Goal: Transaction & Acquisition: Purchase product/service

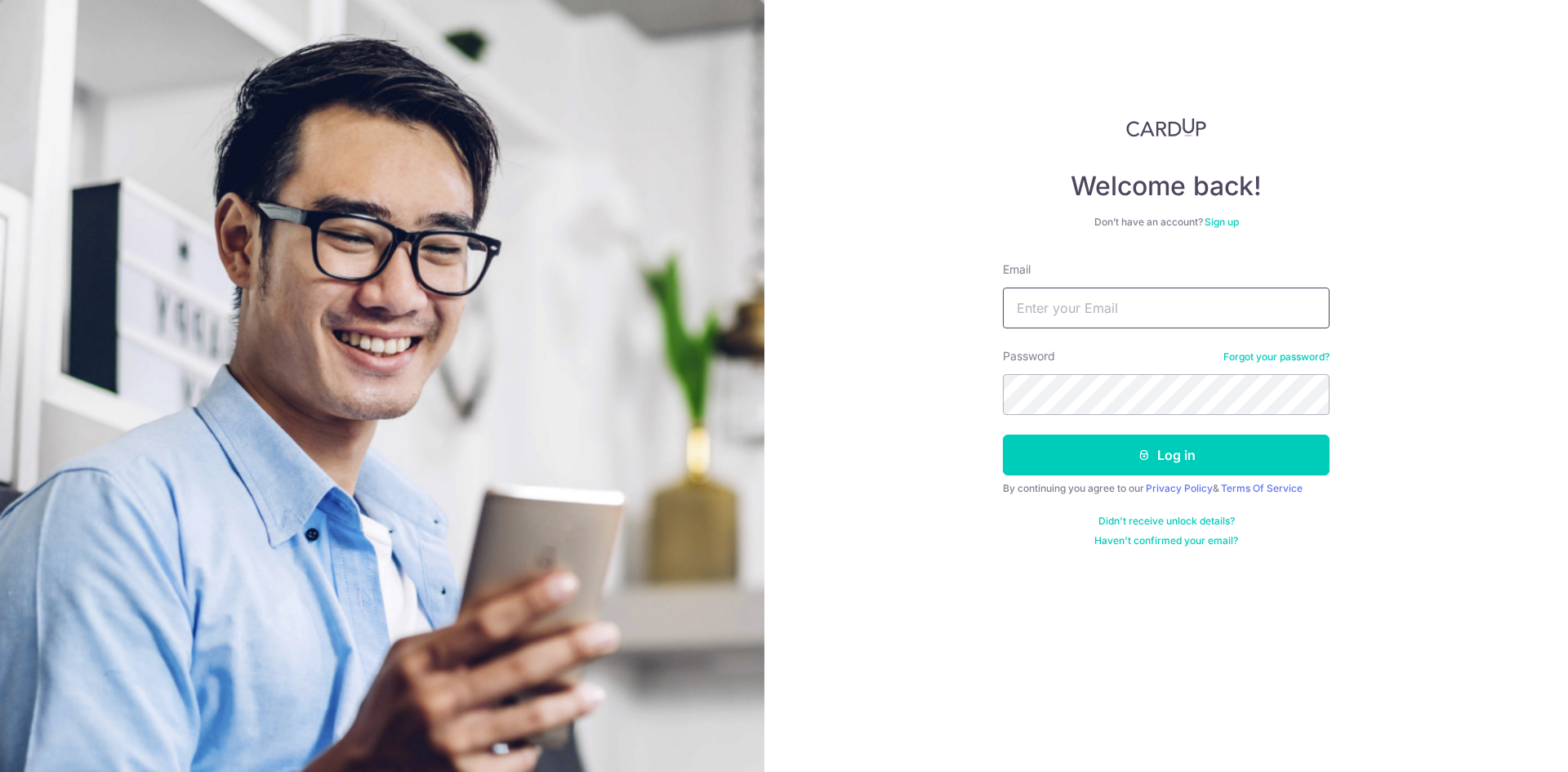
click at [1063, 303] on input "Email" at bounding box center [1165, 307] width 326 height 40
type input "sdgulvadi@gmail.com"
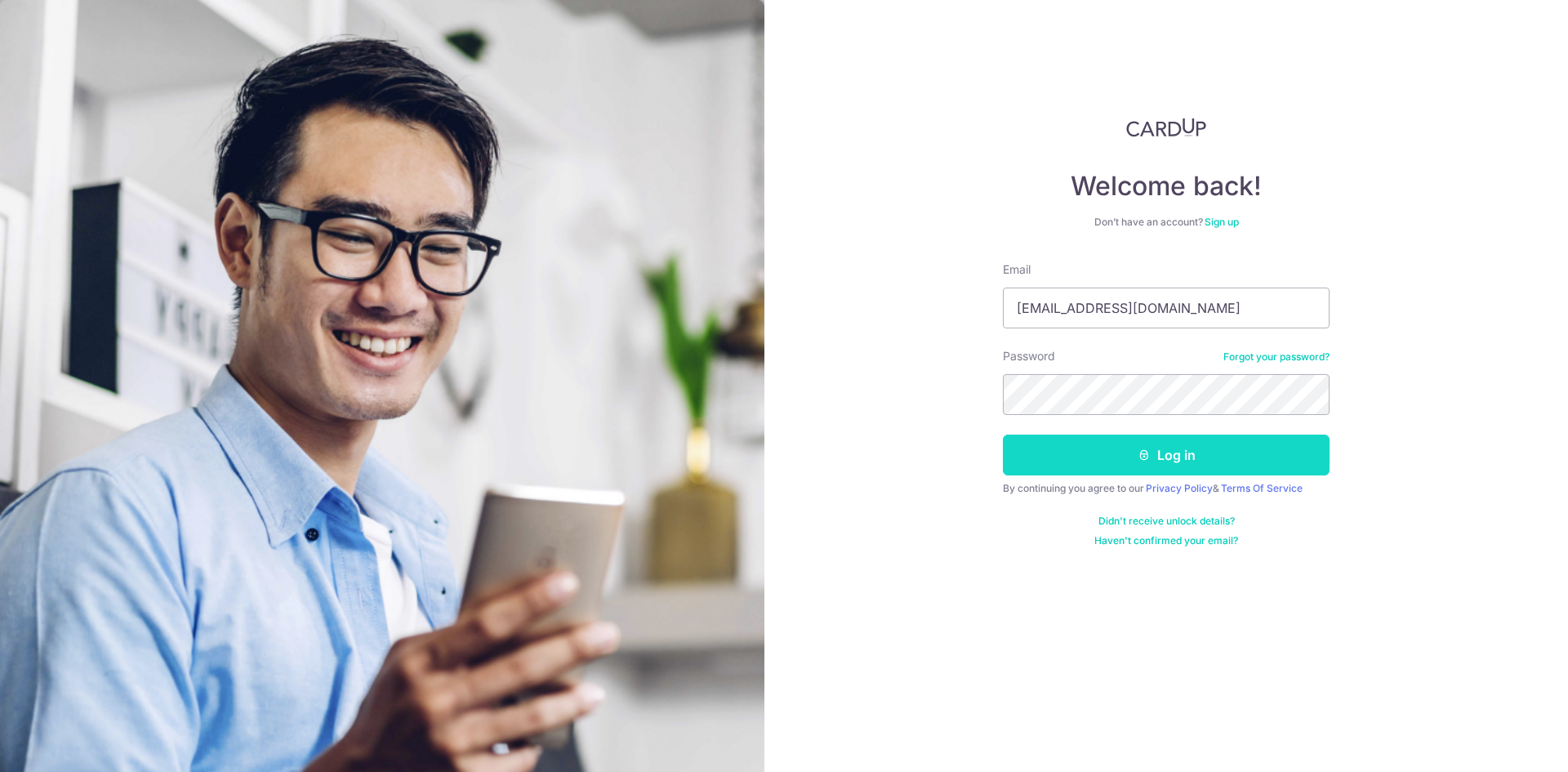
click at [1186, 456] on button "Log in" at bounding box center [1165, 454] width 326 height 40
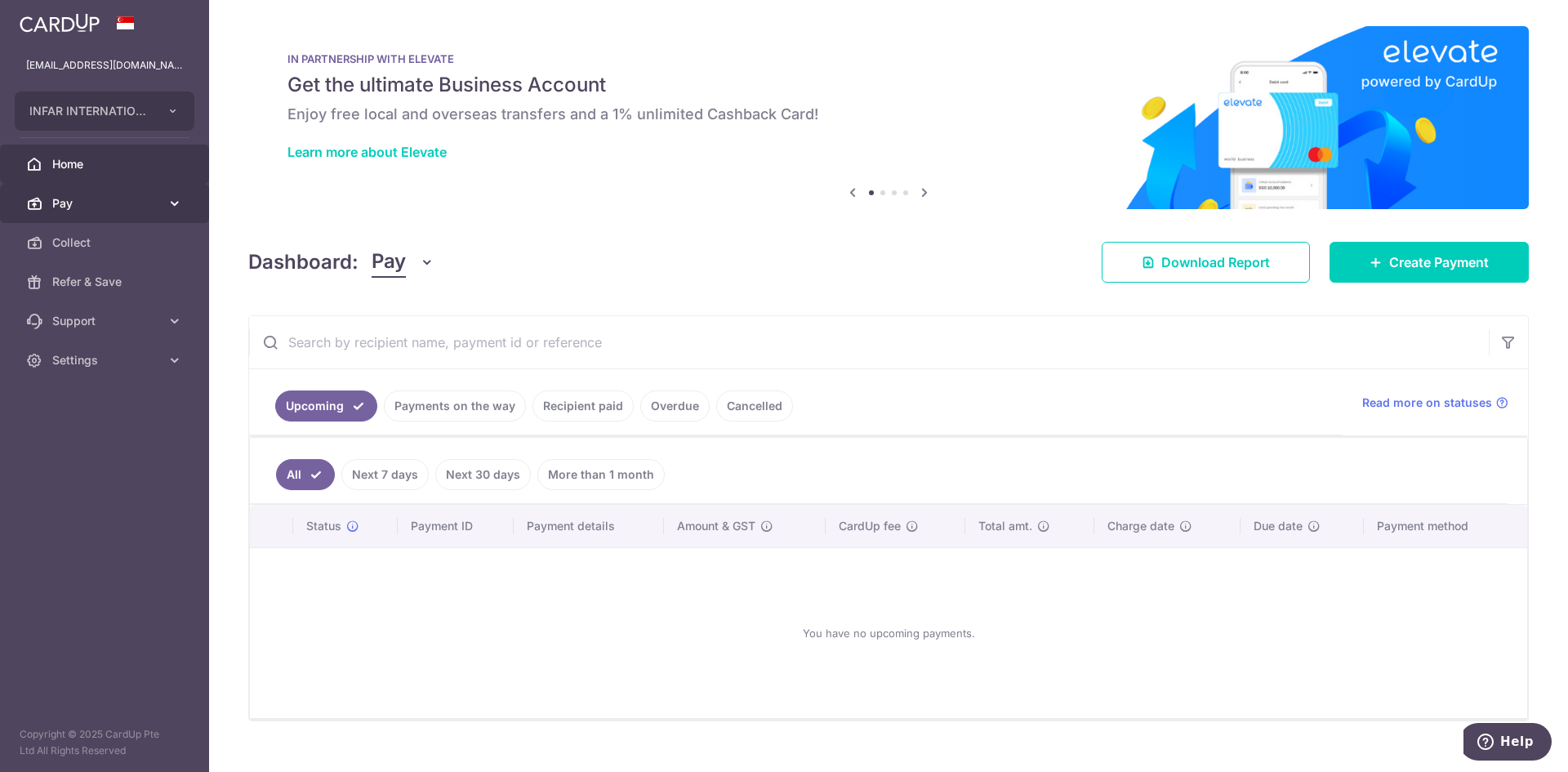
click at [80, 202] on span "Pay" at bounding box center [106, 203] width 108 height 16
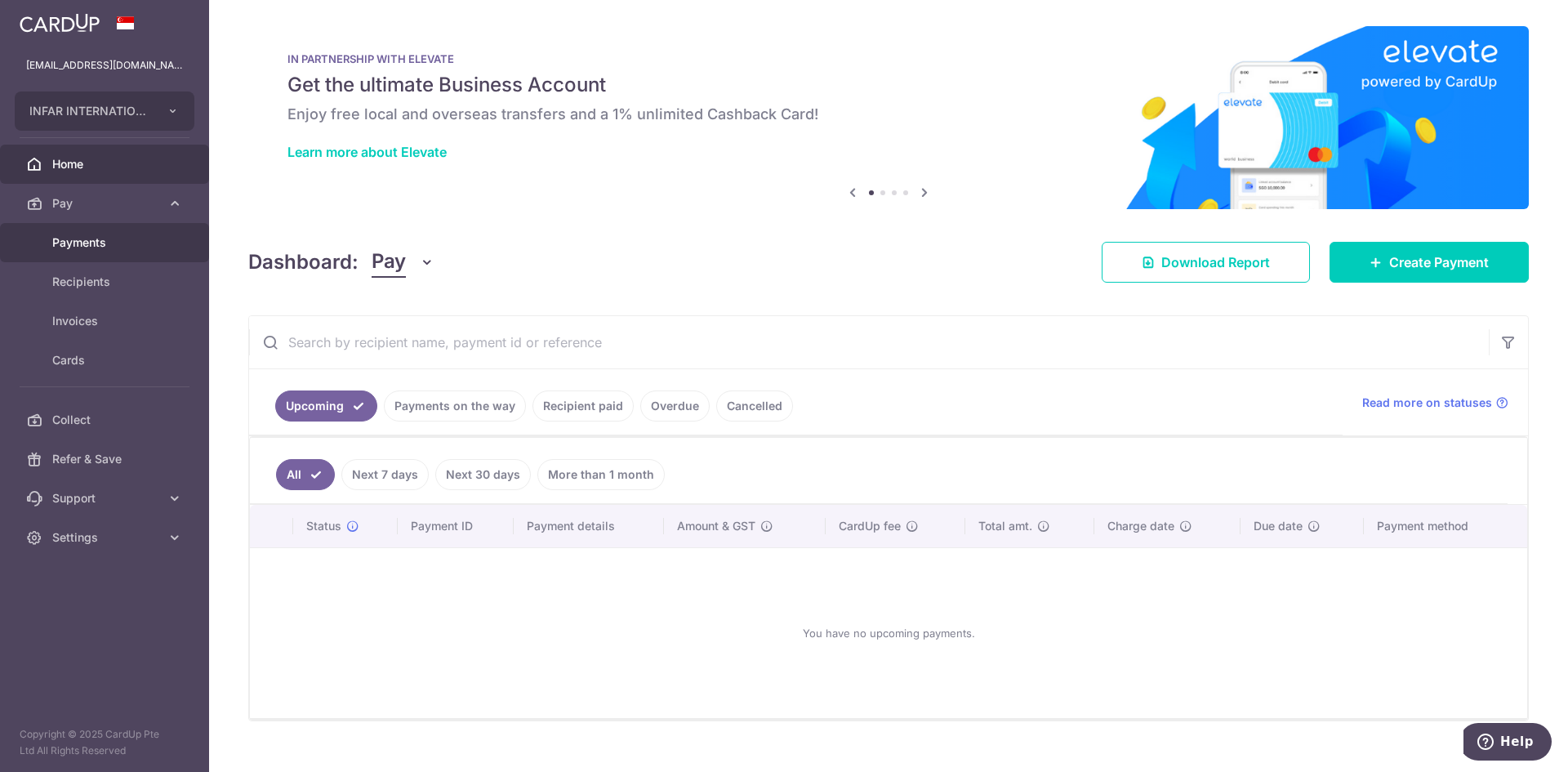
click at [112, 245] on span "Payments" at bounding box center [106, 242] width 108 height 16
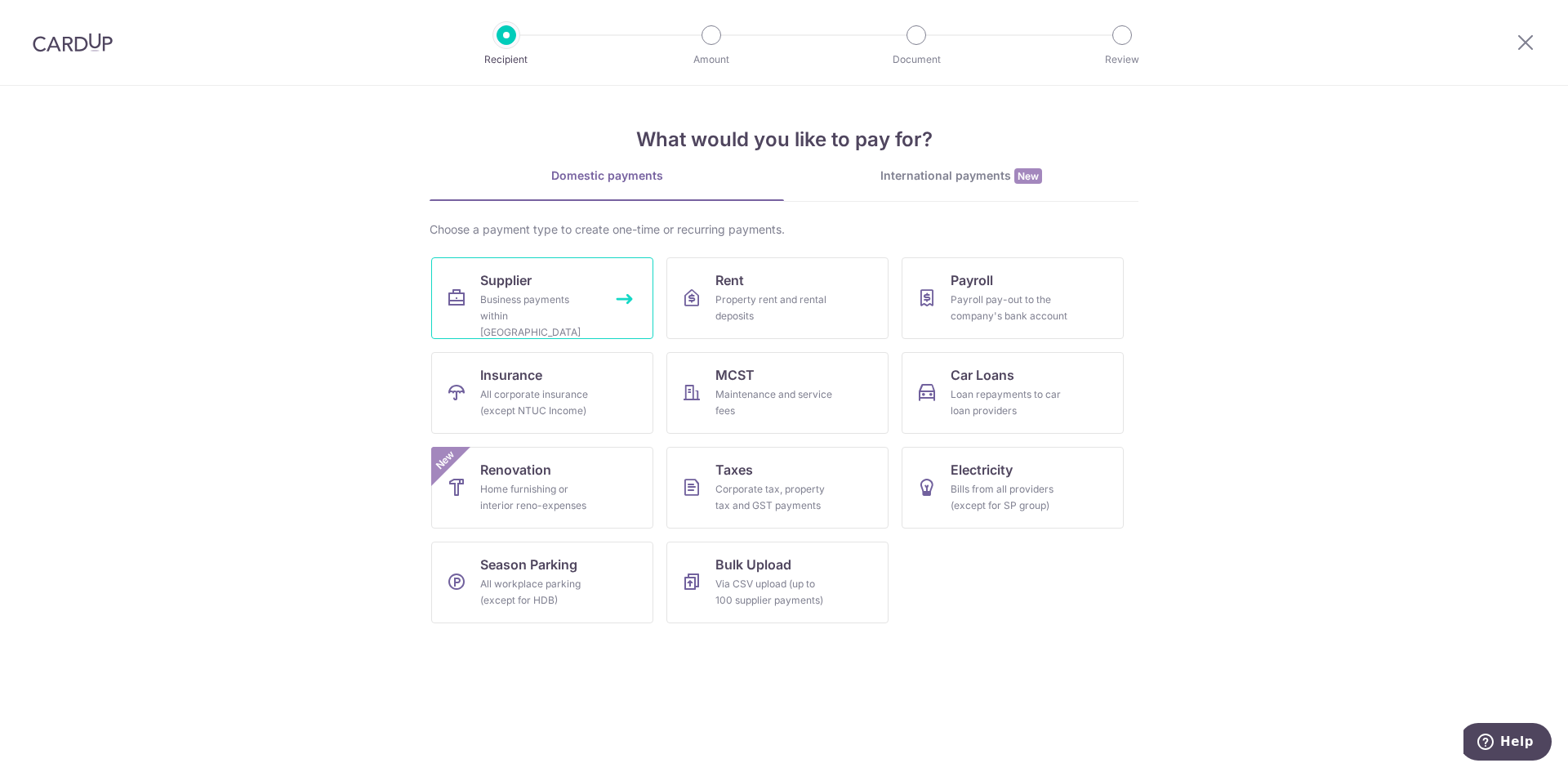
click at [518, 289] on span "Supplier" at bounding box center [506, 279] width 52 height 20
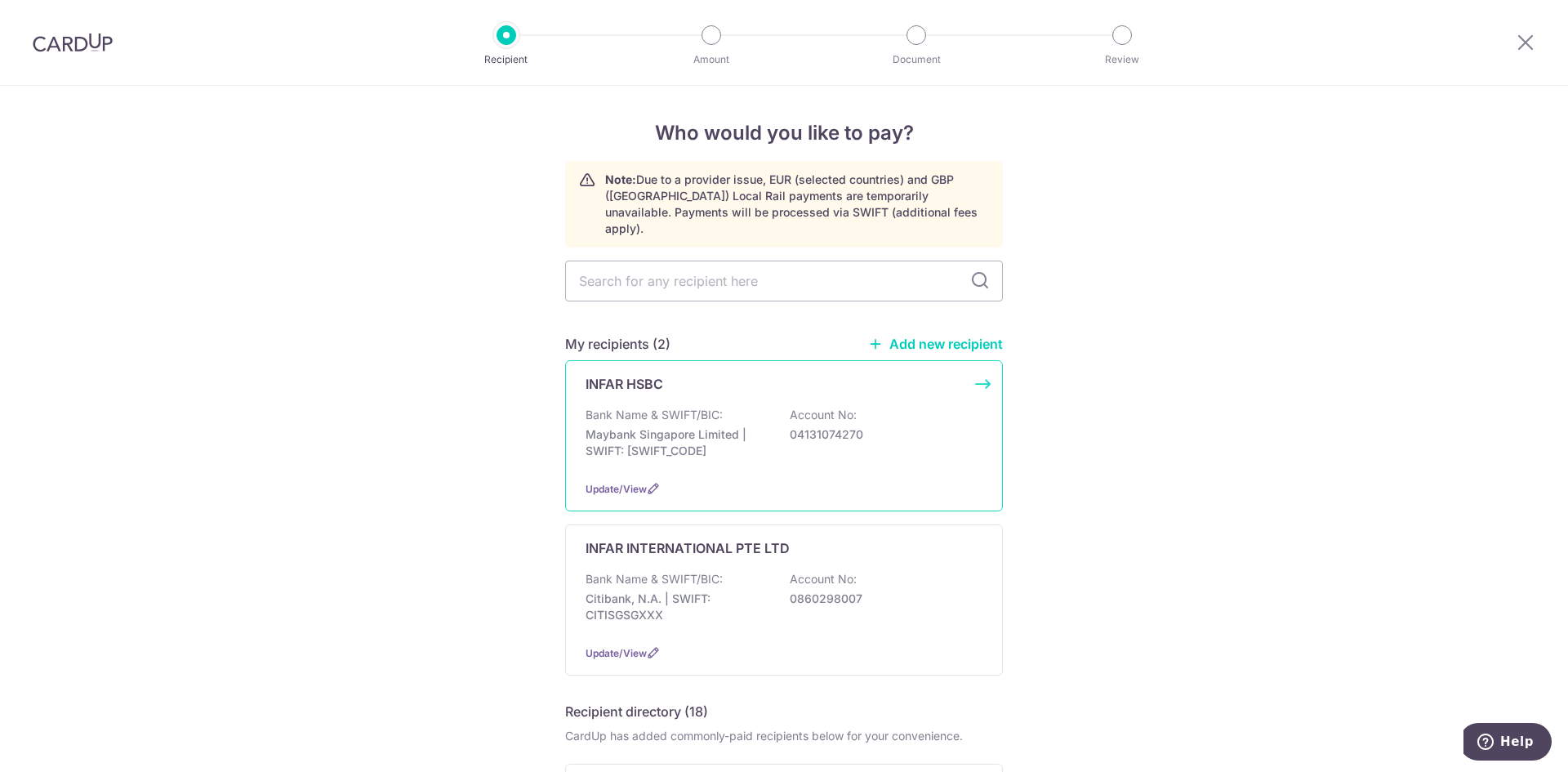
click at [715, 426] on p "Maybank Singapore Limited | SWIFT: MBBESGS2XXX" at bounding box center [677, 442] width 183 height 33
click at [664, 406] on p "Bank Name & SWIFT/BIC:" at bounding box center [655, 414] width 137 height 16
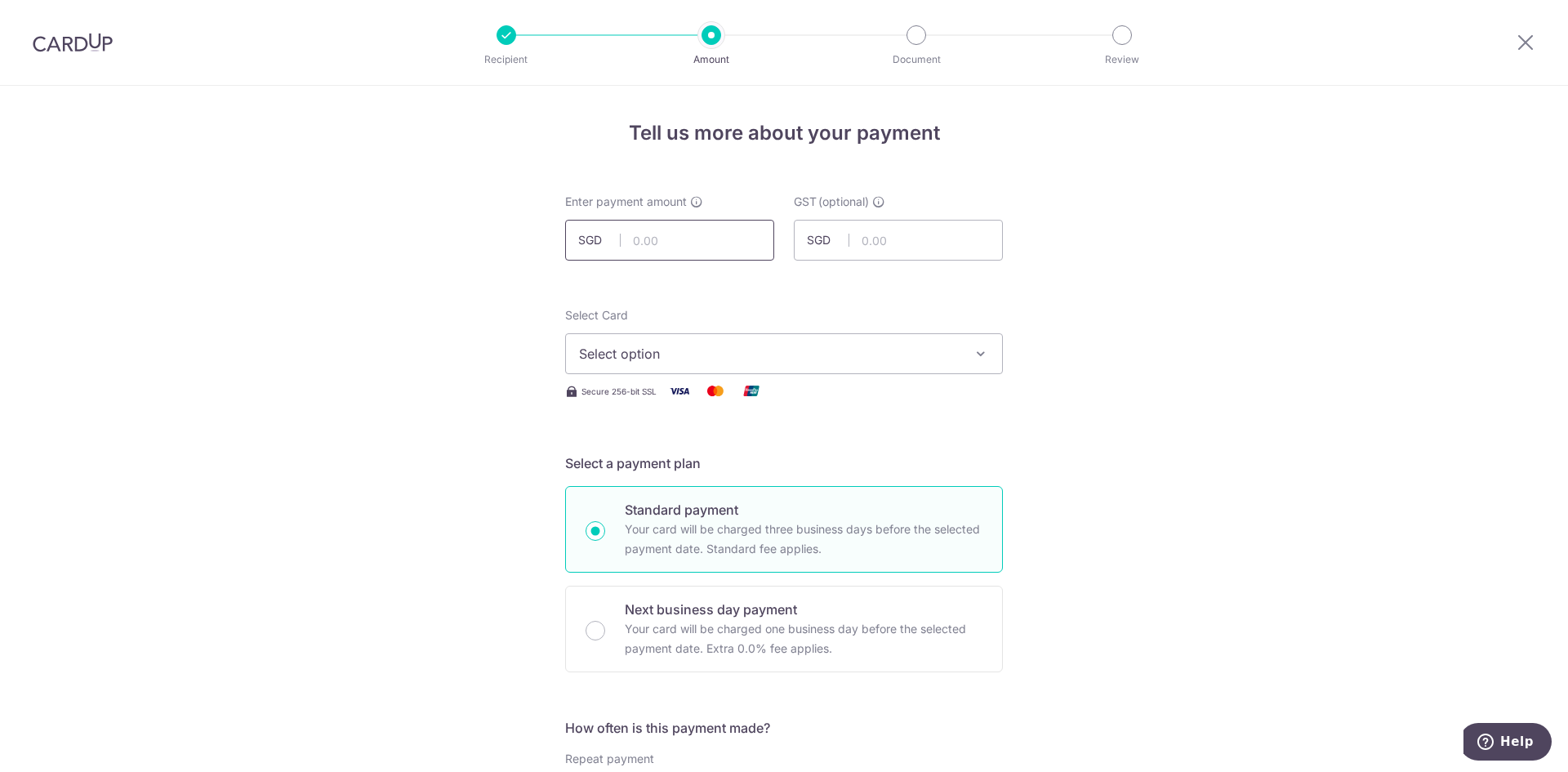
click at [640, 239] on input "text" at bounding box center [670, 240] width 209 height 40
click at [624, 244] on input "text" at bounding box center [670, 240] width 209 height 40
type input "495,000.00"
click at [974, 351] on icon "button" at bounding box center [980, 353] width 16 height 16
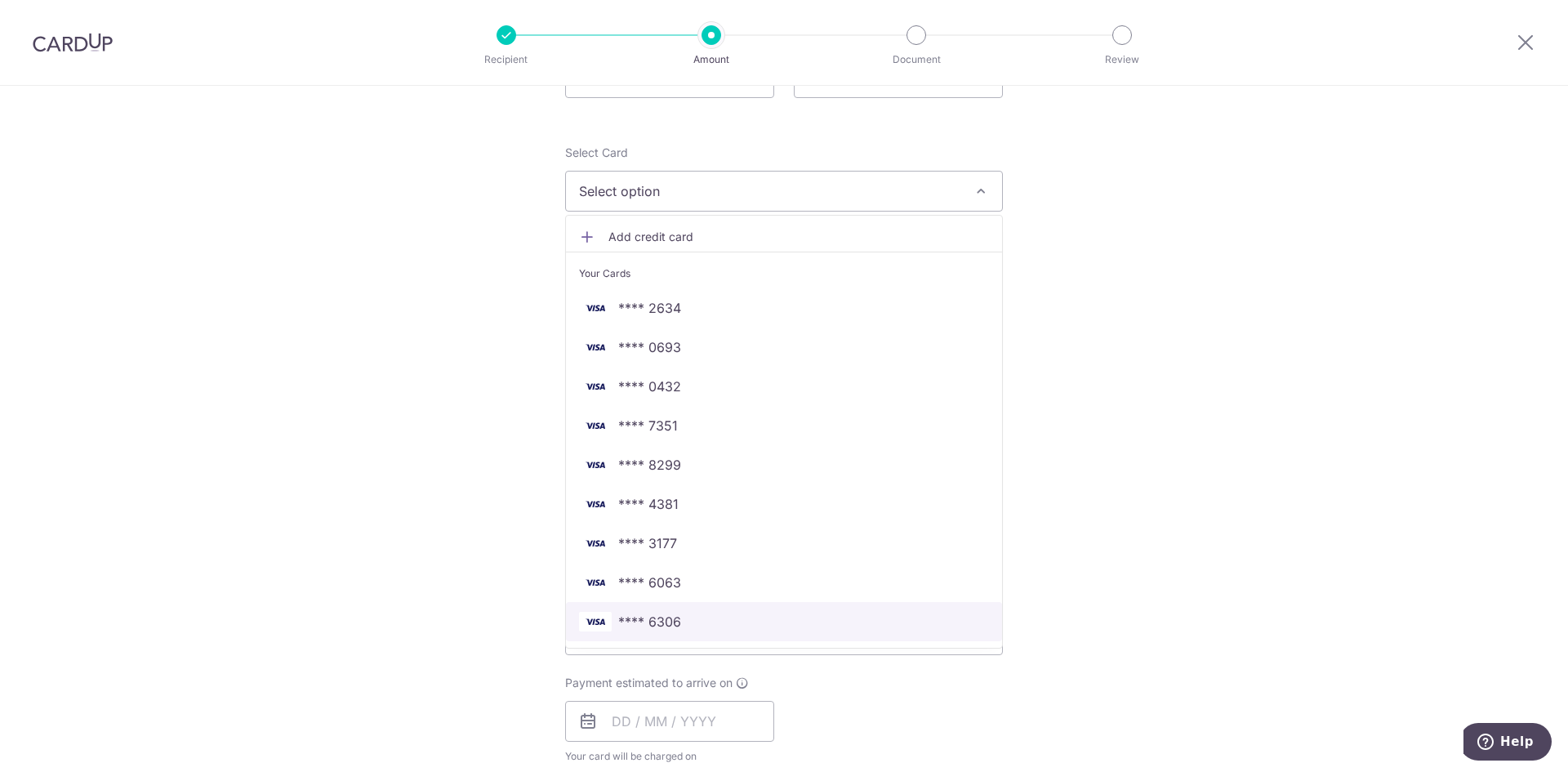
scroll to position [164, 0]
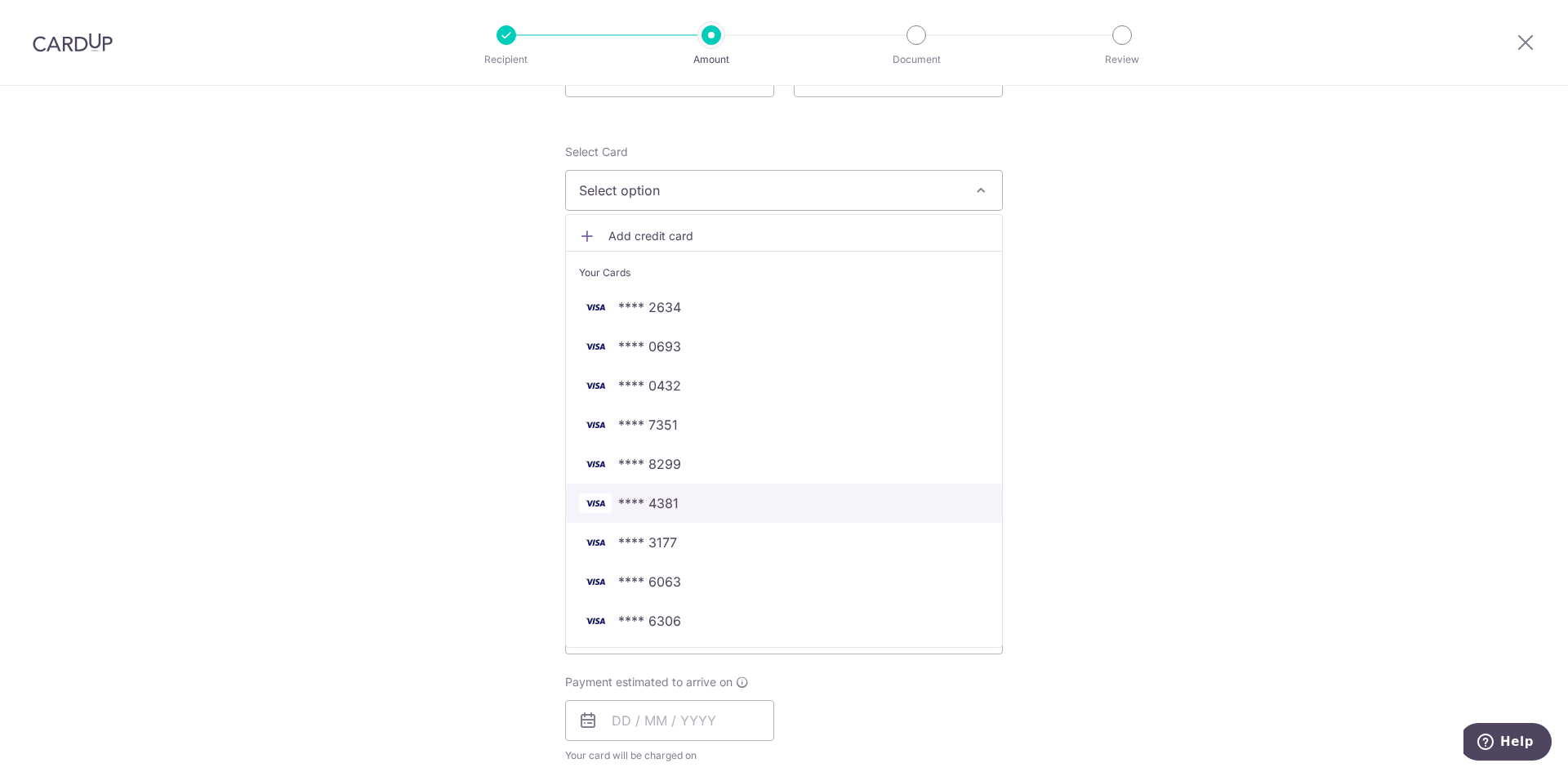
click at [686, 506] on span "**** 4381" at bounding box center [784, 503] width 410 height 20
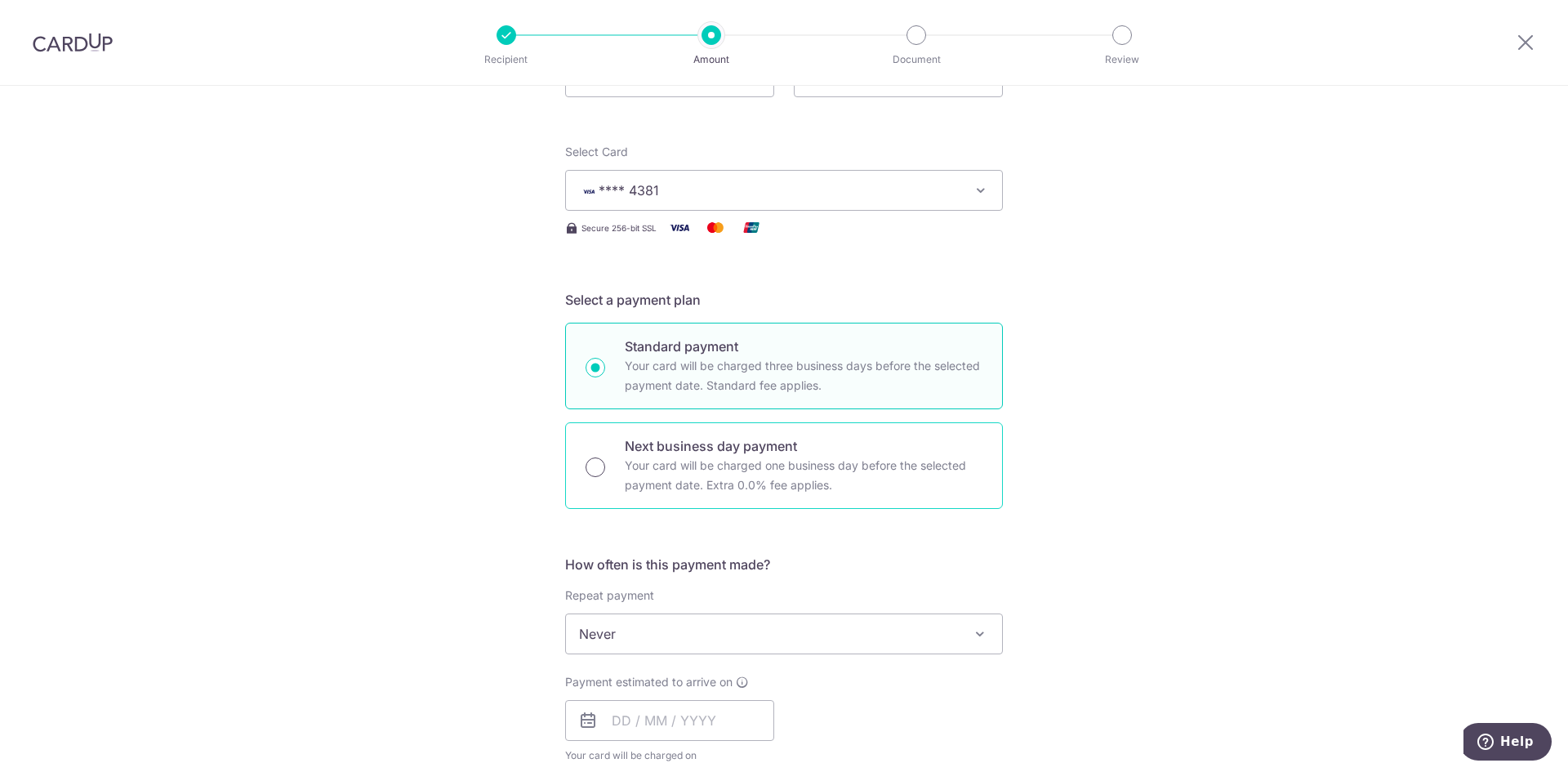
click at [593, 466] on input "Next business day payment Your card will be charged one business day before the…" at bounding box center [595, 466] width 20 height 20
radio input "true"
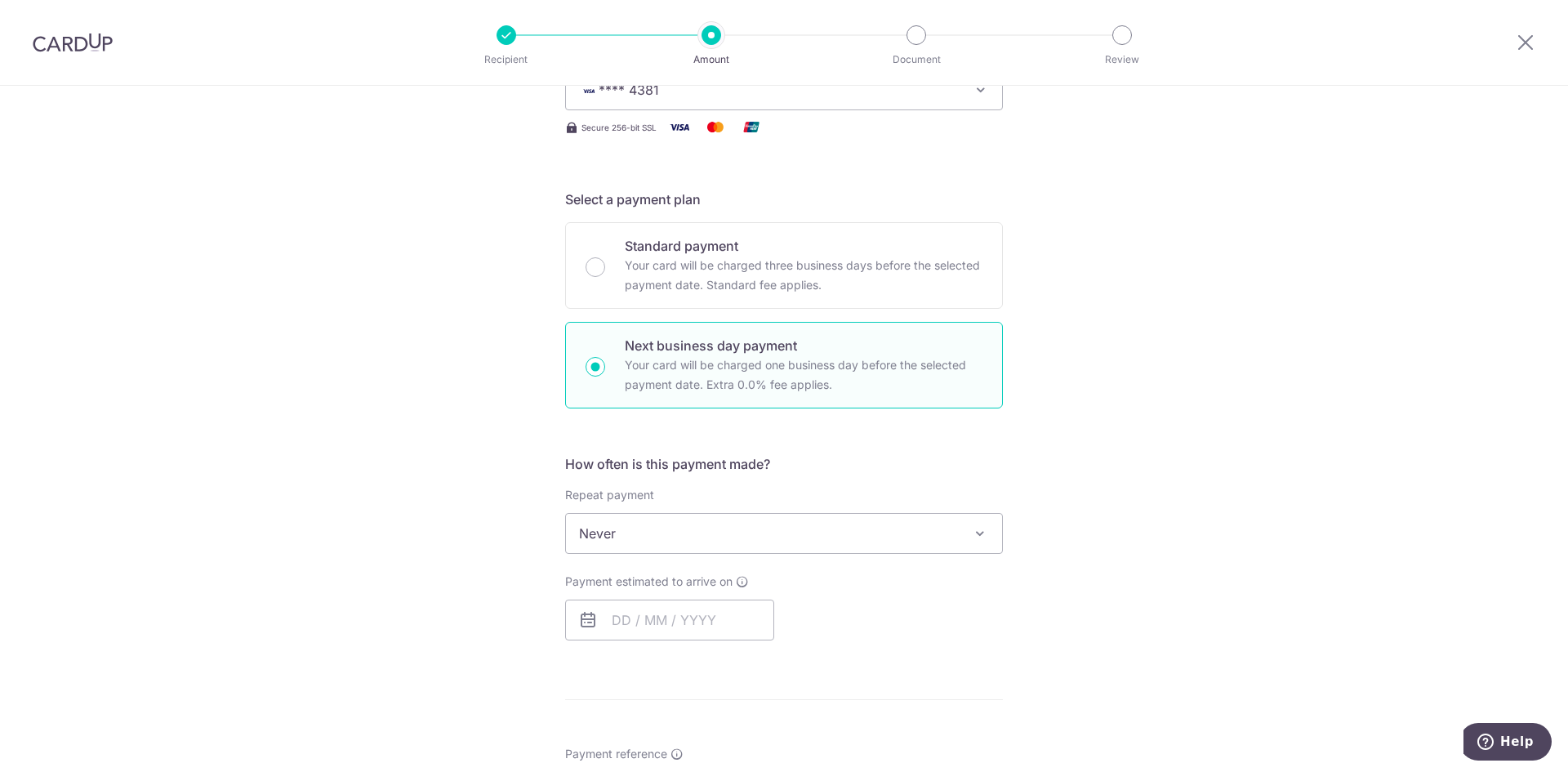
scroll to position [408, 0]
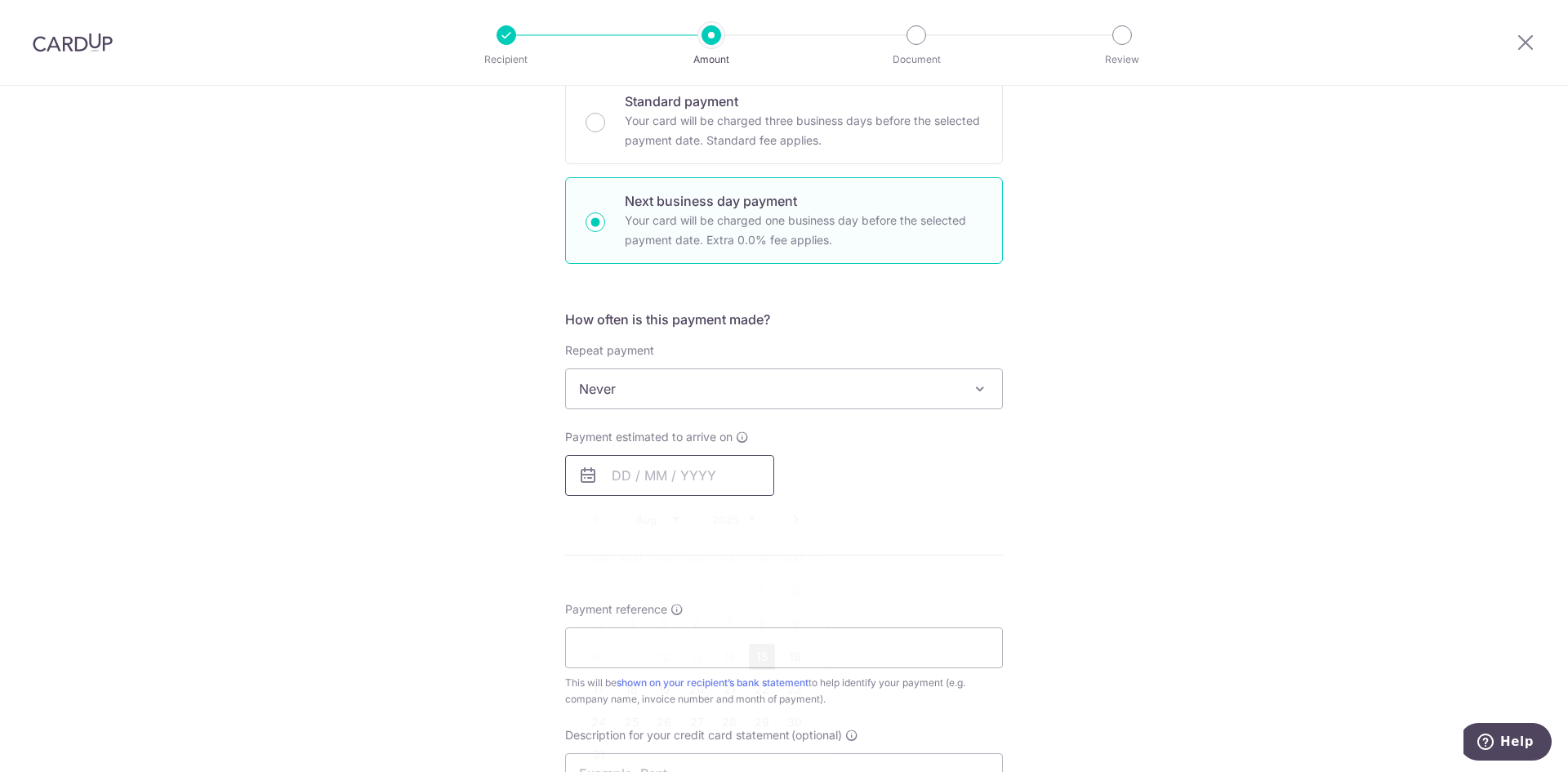
click at [628, 475] on input "text" at bounding box center [670, 475] width 209 height 40
click at [753, 654] on link "15" at bounding box center [762, 656] width 26 height 26
type input "15/08/2025"
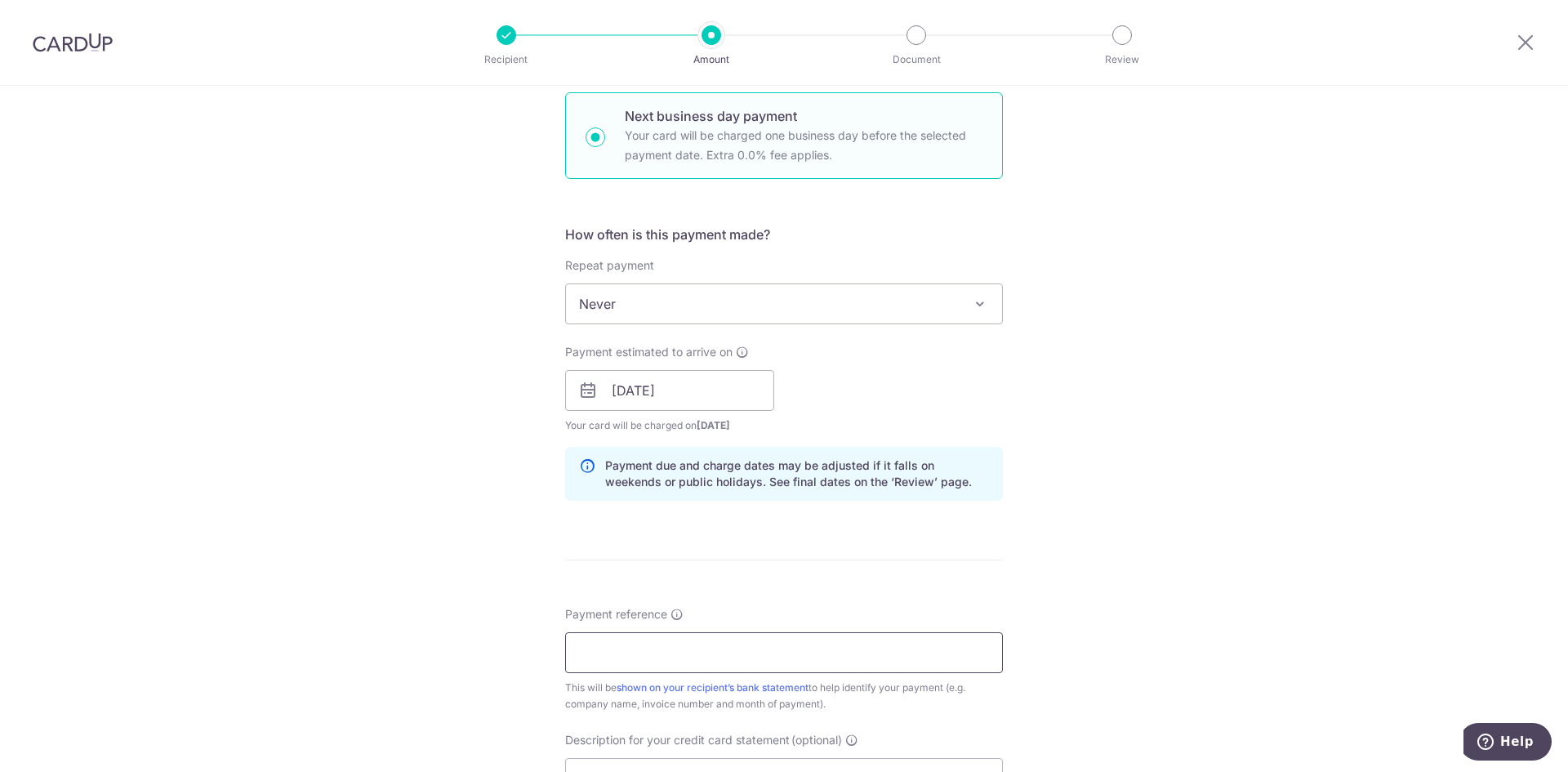
scroll to position [572, 0]
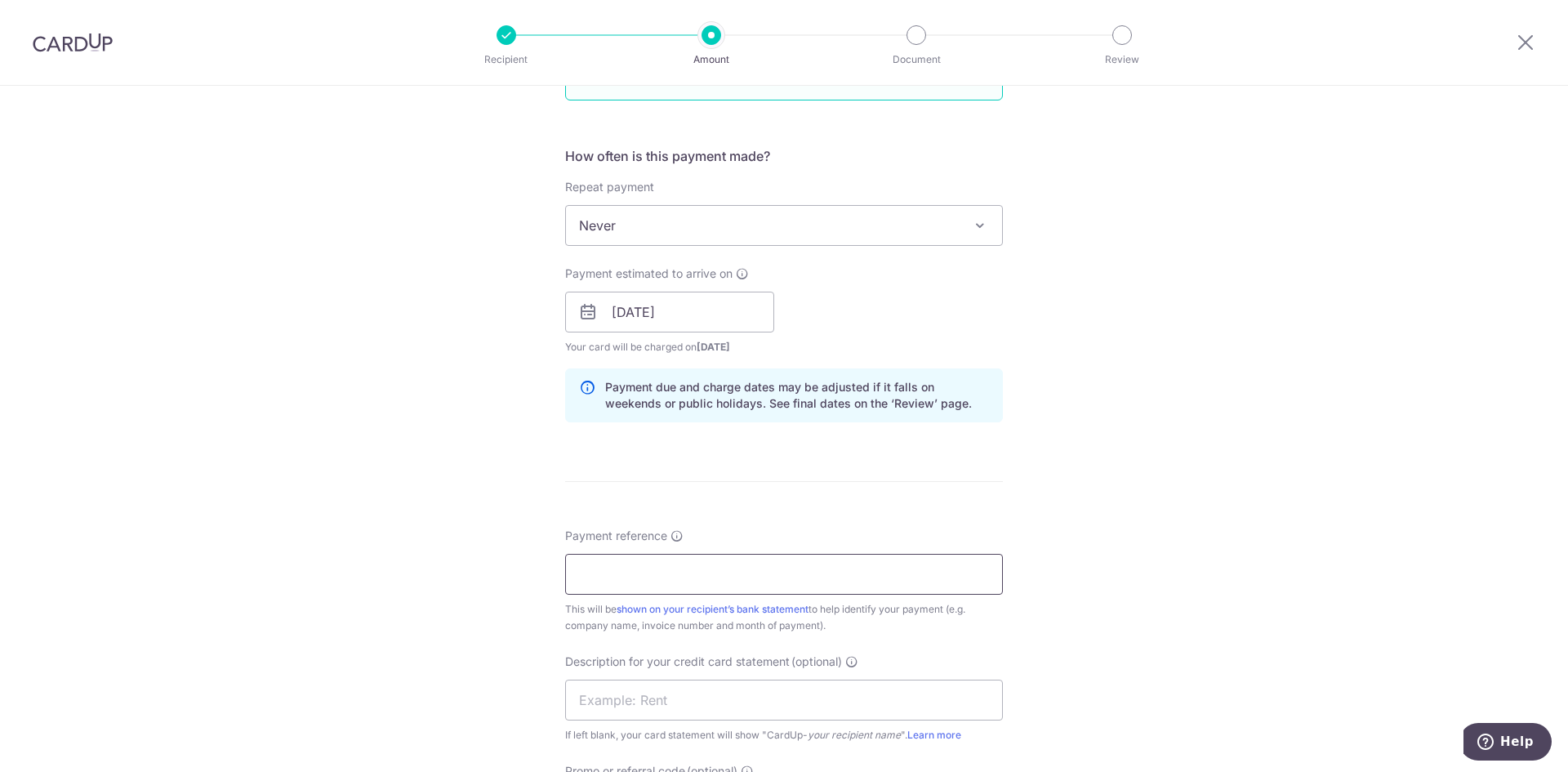
click at [614, 577] on input "Payment reference" at bounding box center [784, 574] width 437 height 40
type input "NHS"
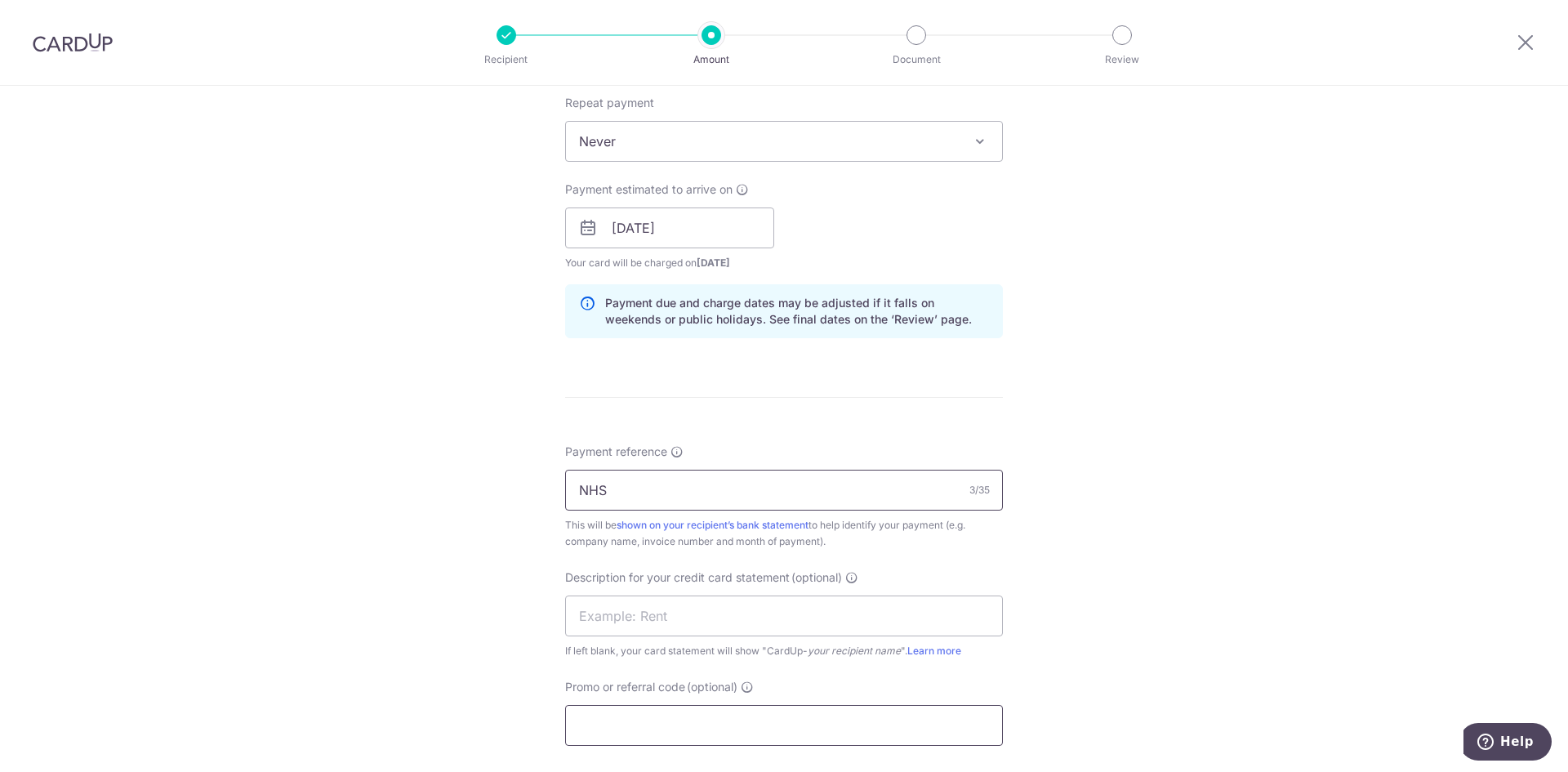
scroll to position [816, 0]
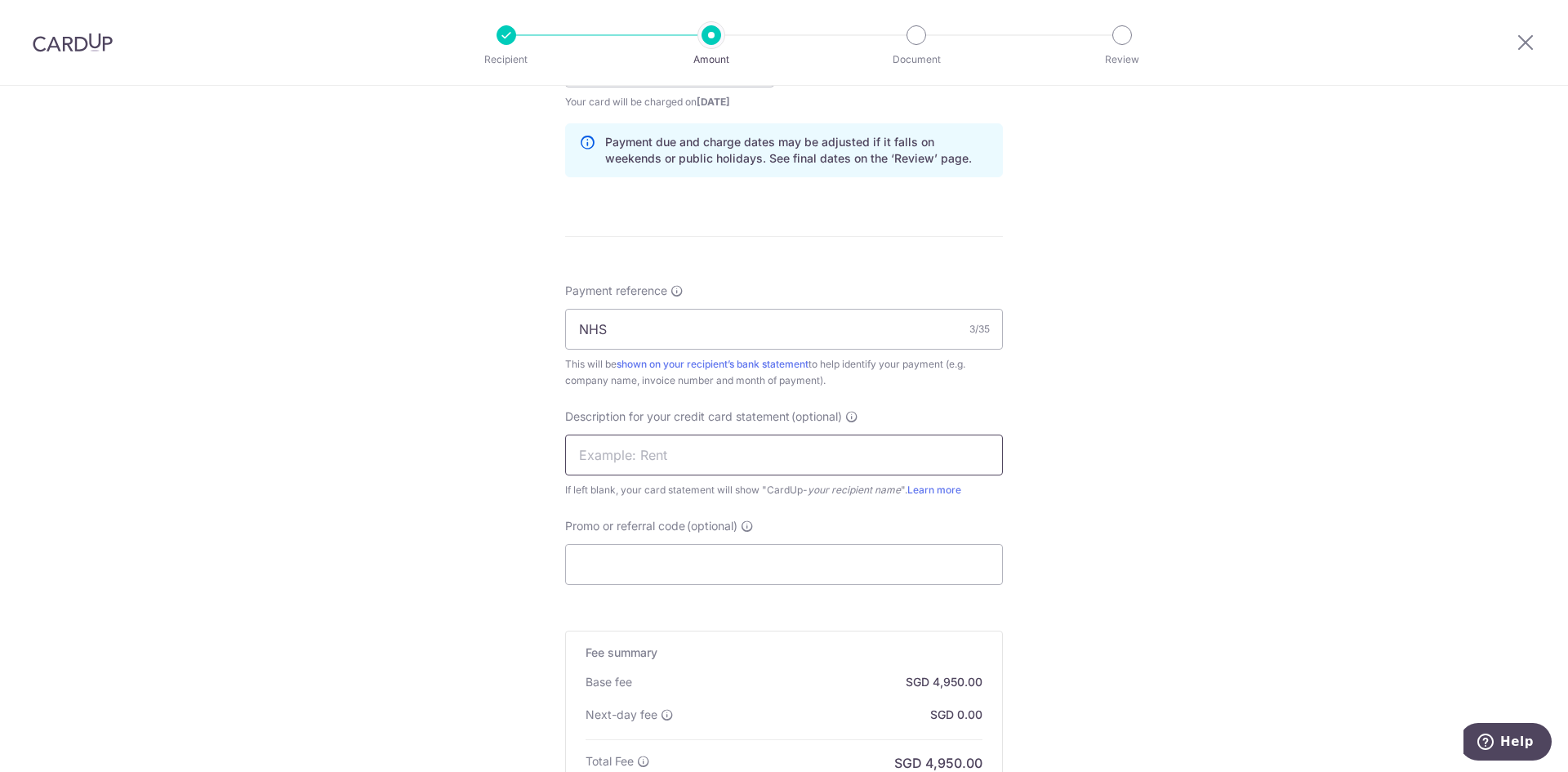
click at [592, 461] on input "text" at bounding box center [784, 454] width 437 height 40
type input "NHS"
click at [601, 559] on input "Promo or referral code (optional)" at bounding box center [784, 563] width 437 height 40
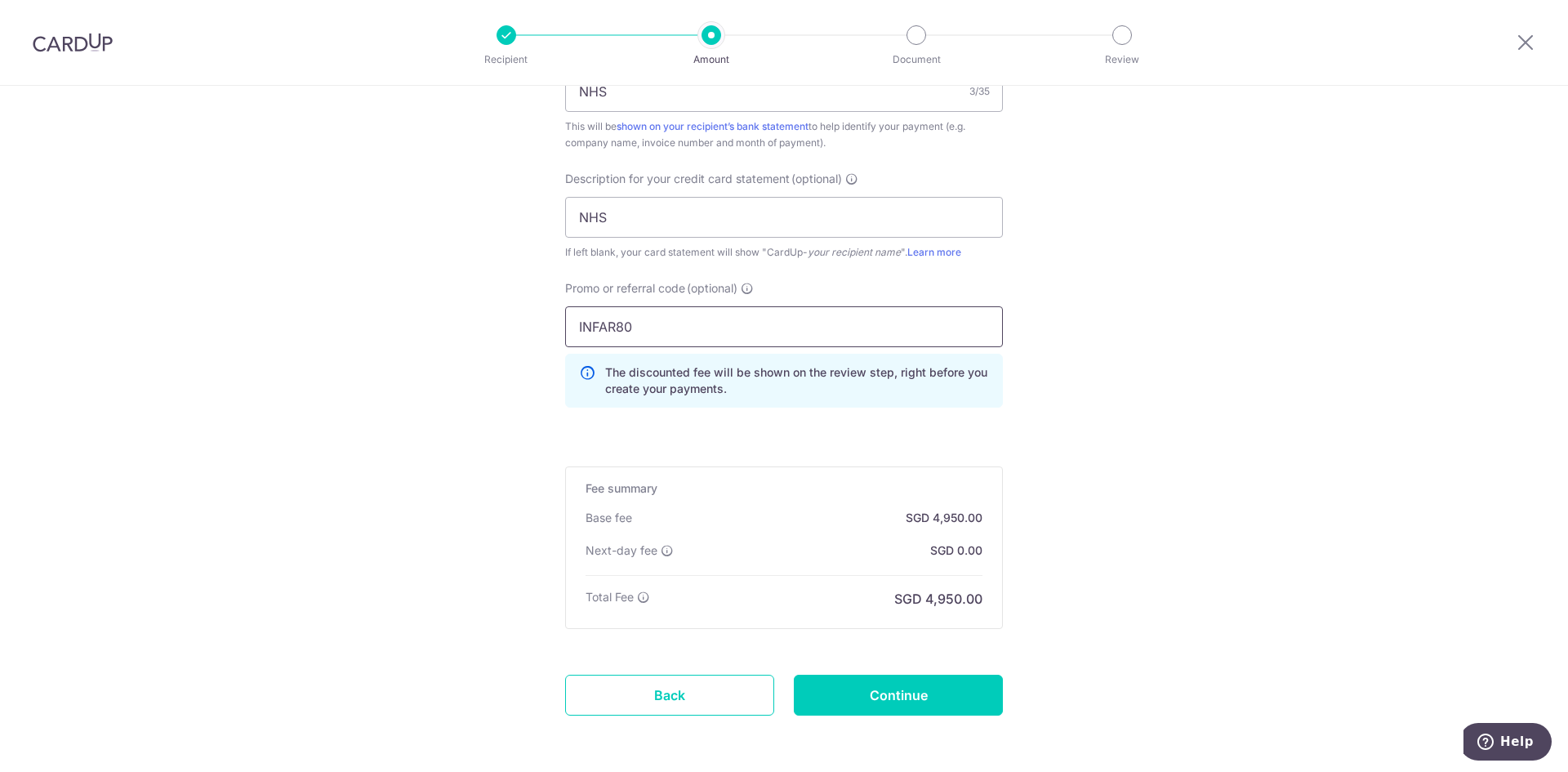
scroll to position [1120, 0]
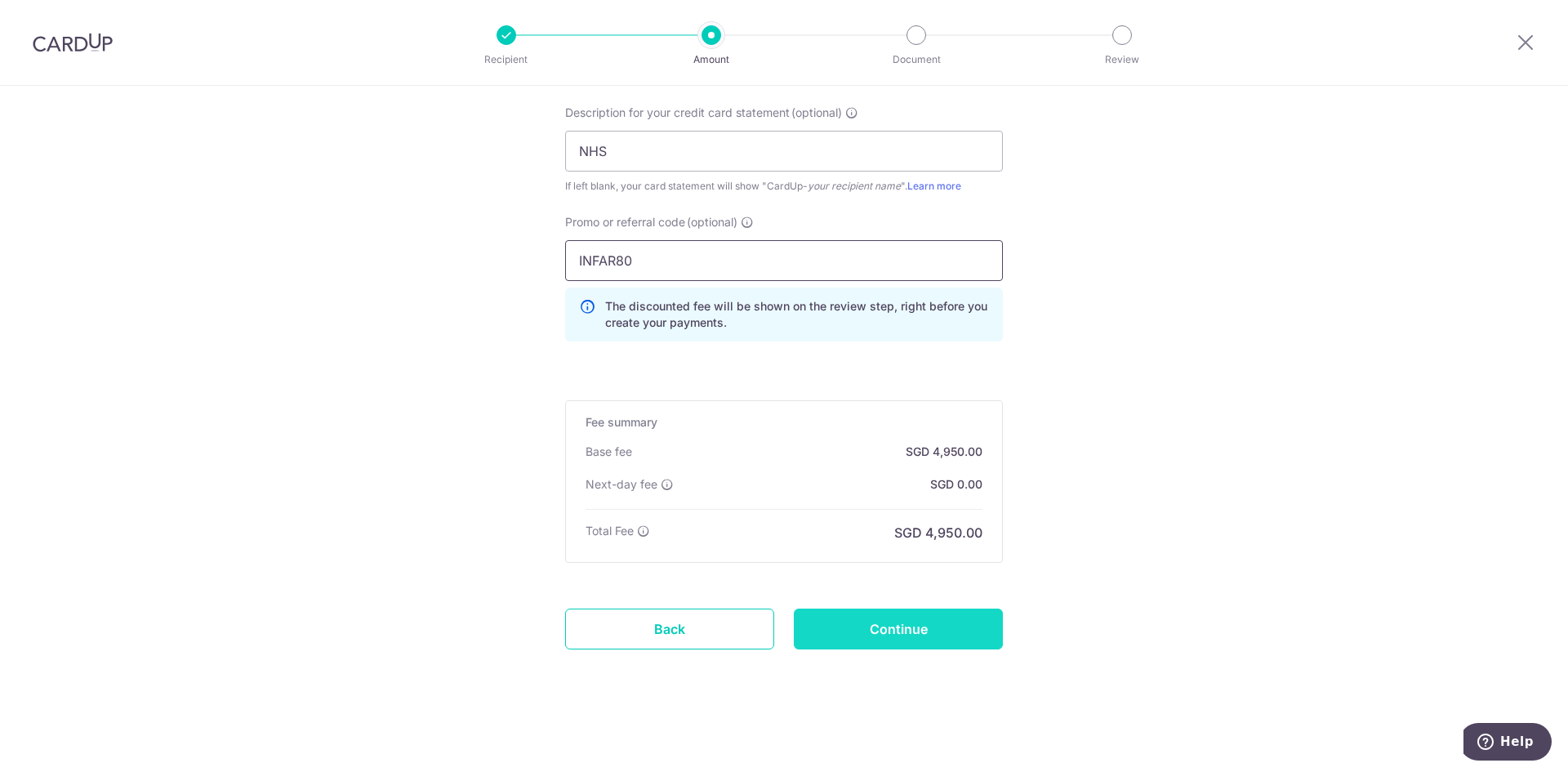
type input "INFAR80"
click at [889, 637] on input "Continue" at bounding box center [898, 628] width 209 height 40
type input "Create Schedule"
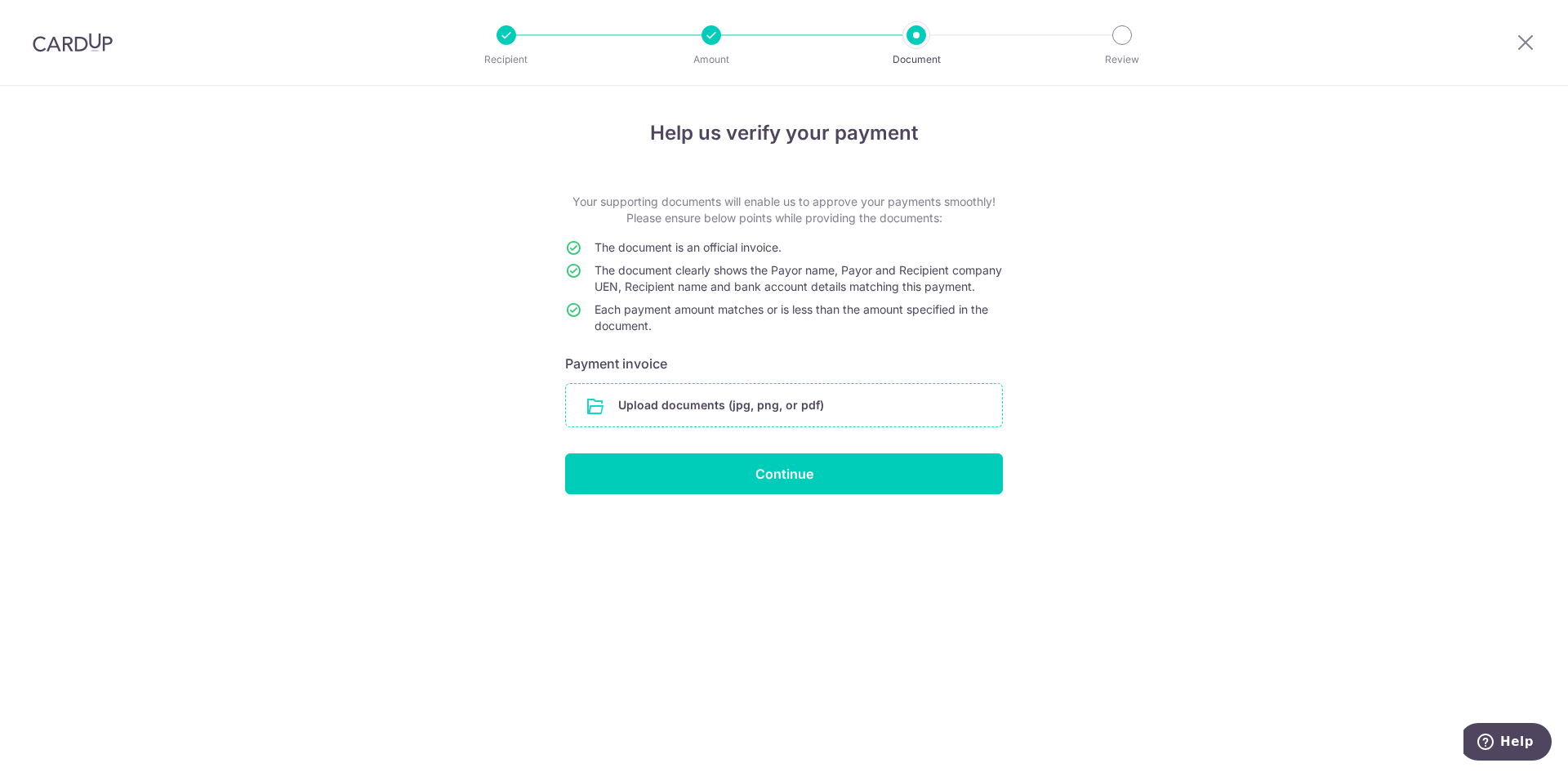
click at [721, 422] on input "file" at bounding box center [784, 404] width 436 height 42
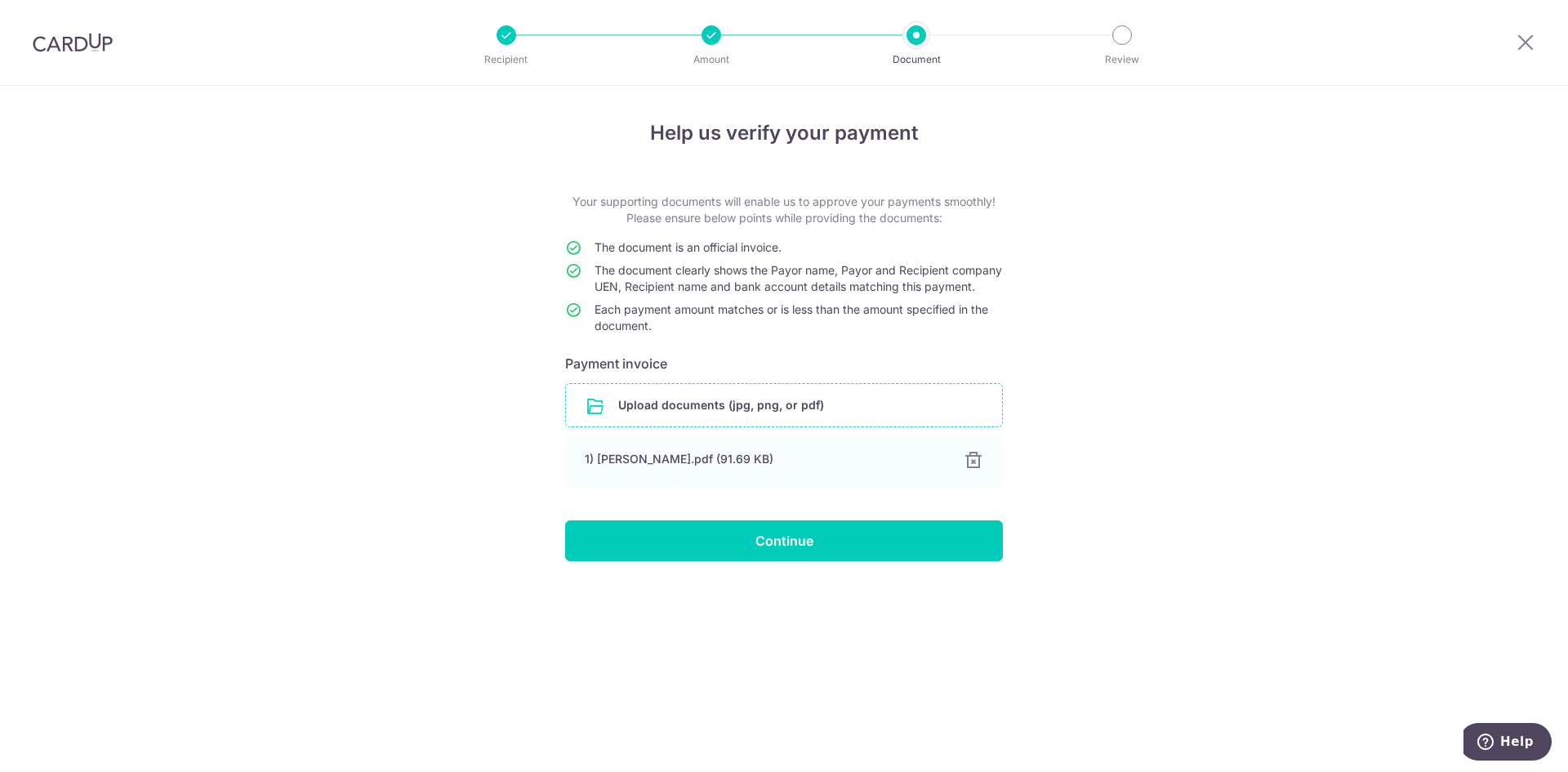
click at [689, 425] on input "file" at bounding box center [784, 404] width 436 height 42
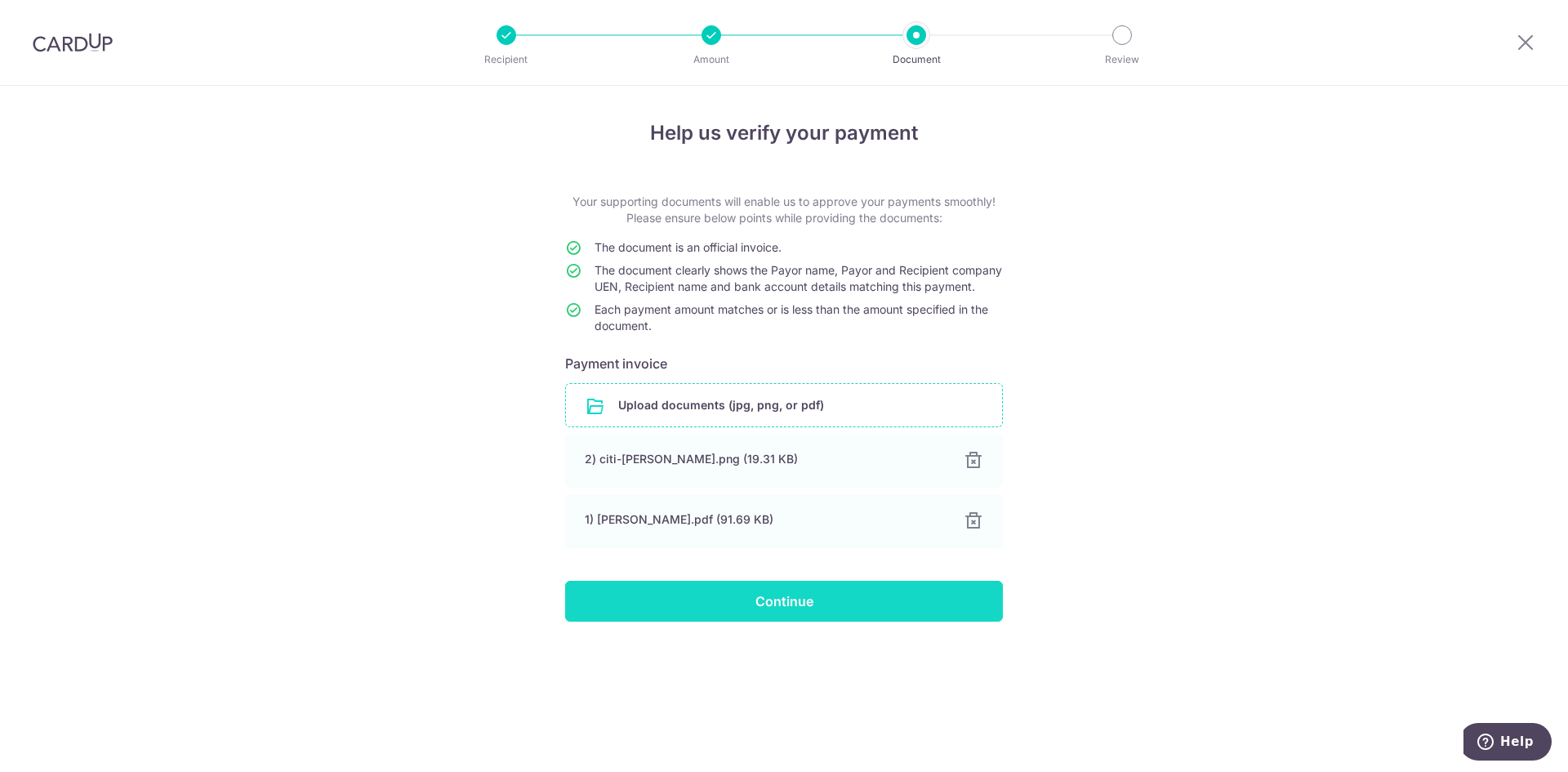
click at [815, 611] on input "Continue" at bounding box center [784, 600] width 437 height 40
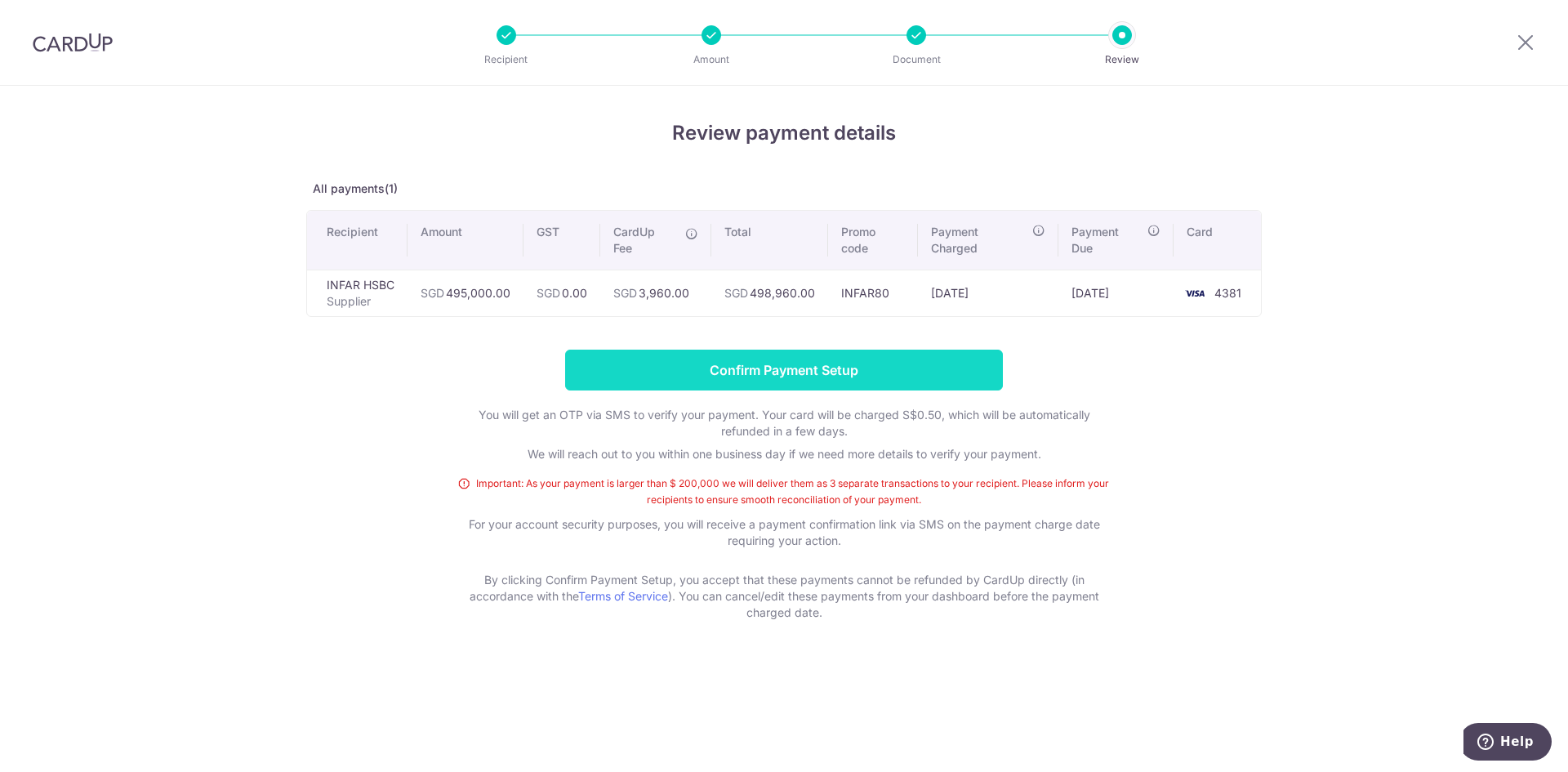
click at [804, 372] on input "Confirm Payment Setup" at bounding box center [784, 370] width 437 height 40
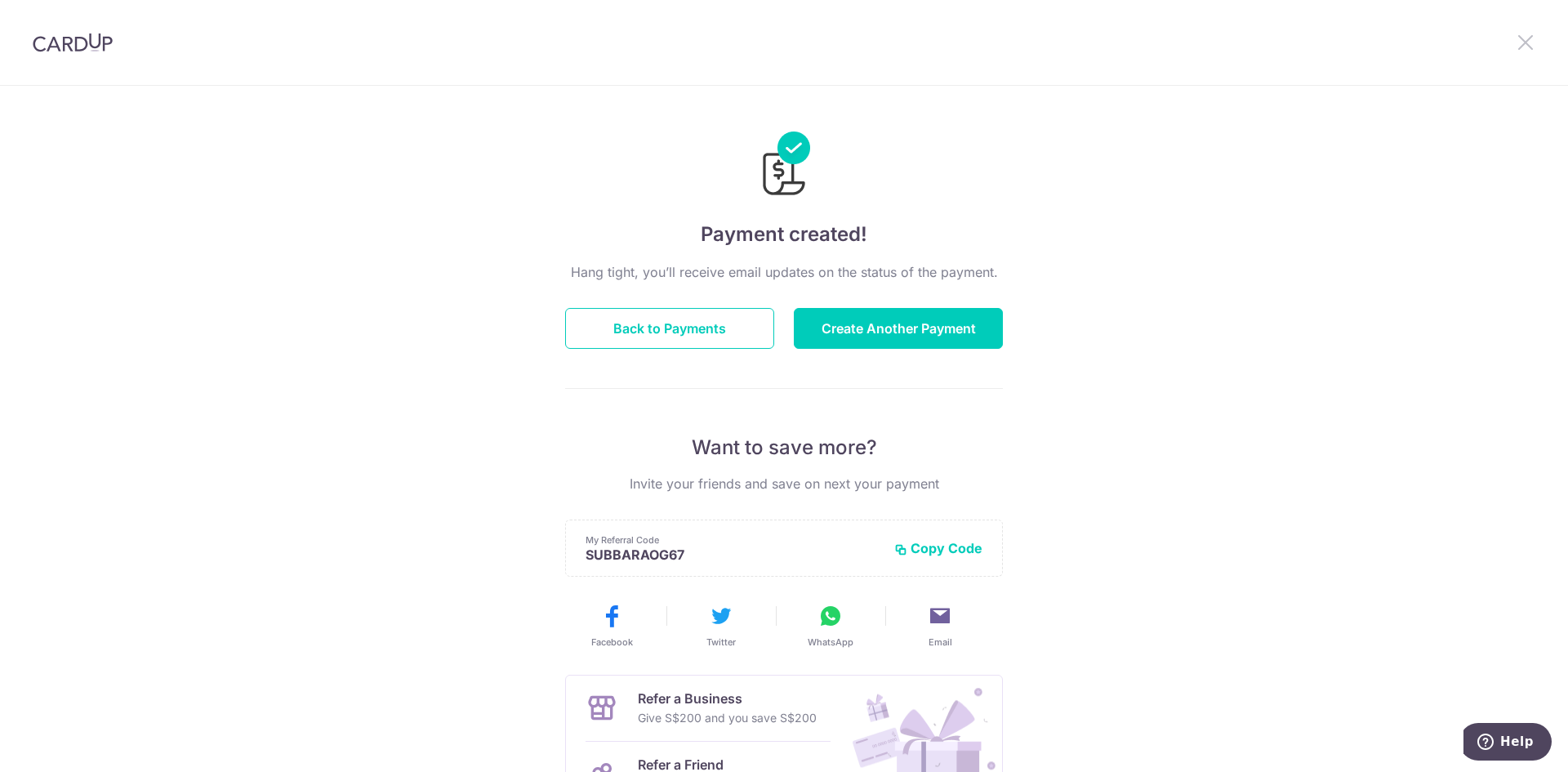
click at [1518, 39] on icon at bounding box center [1526, 42] width 20 height 21
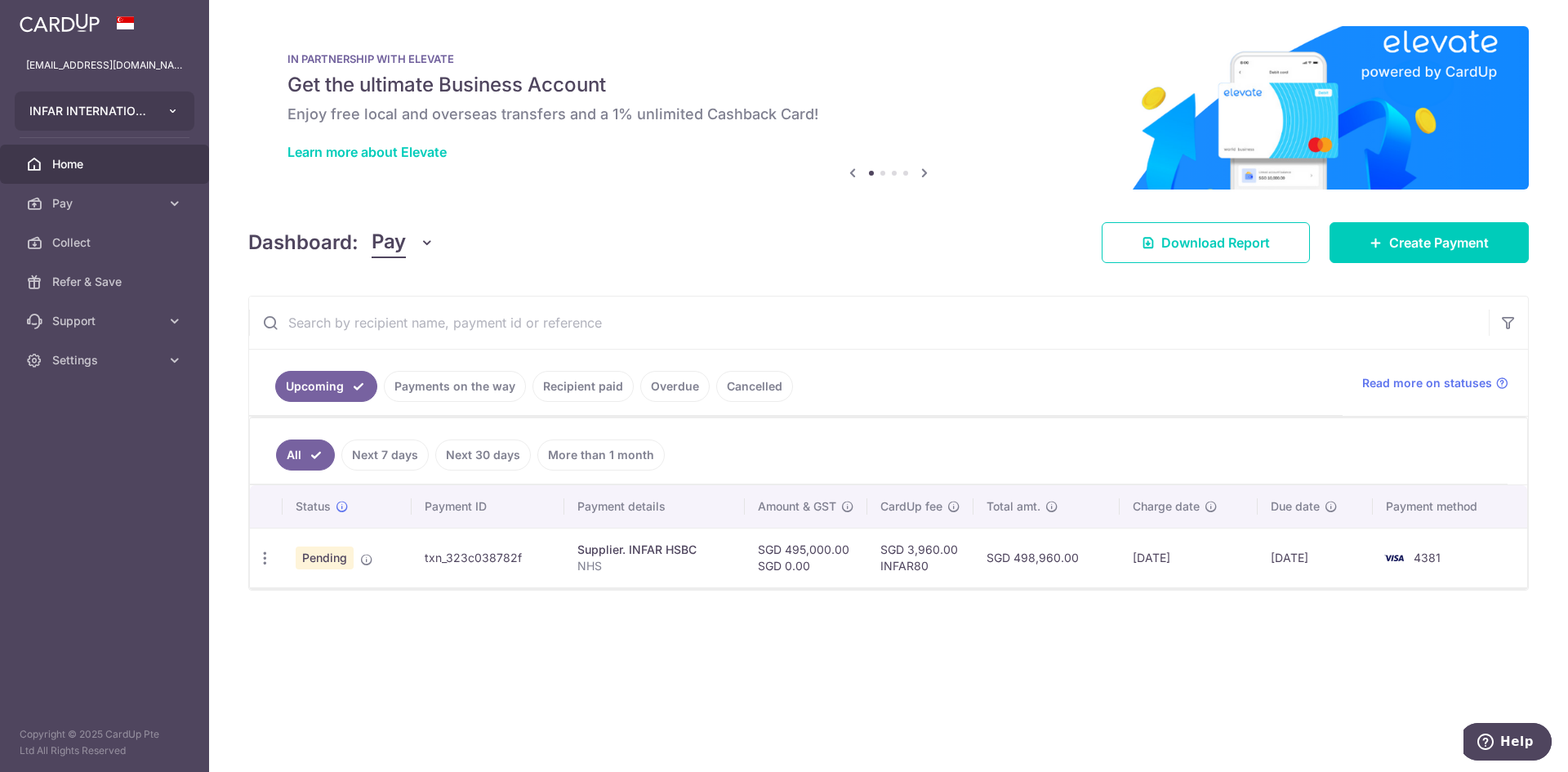
click at [170, 110] on icon "button" at bounding box center [173, 111] width 13 height 13
click at [59, 24] on img at bounding box center [59, 23] width 80 height 20
click at [106, 351] on link "Settings" at bounding box center [104, 360] width 209 height 39
click at [71, 437] on span "Logout" at bounding box center [106, 438] width 108 height 16
